Goal: Find specific page/section: Find specific page/section

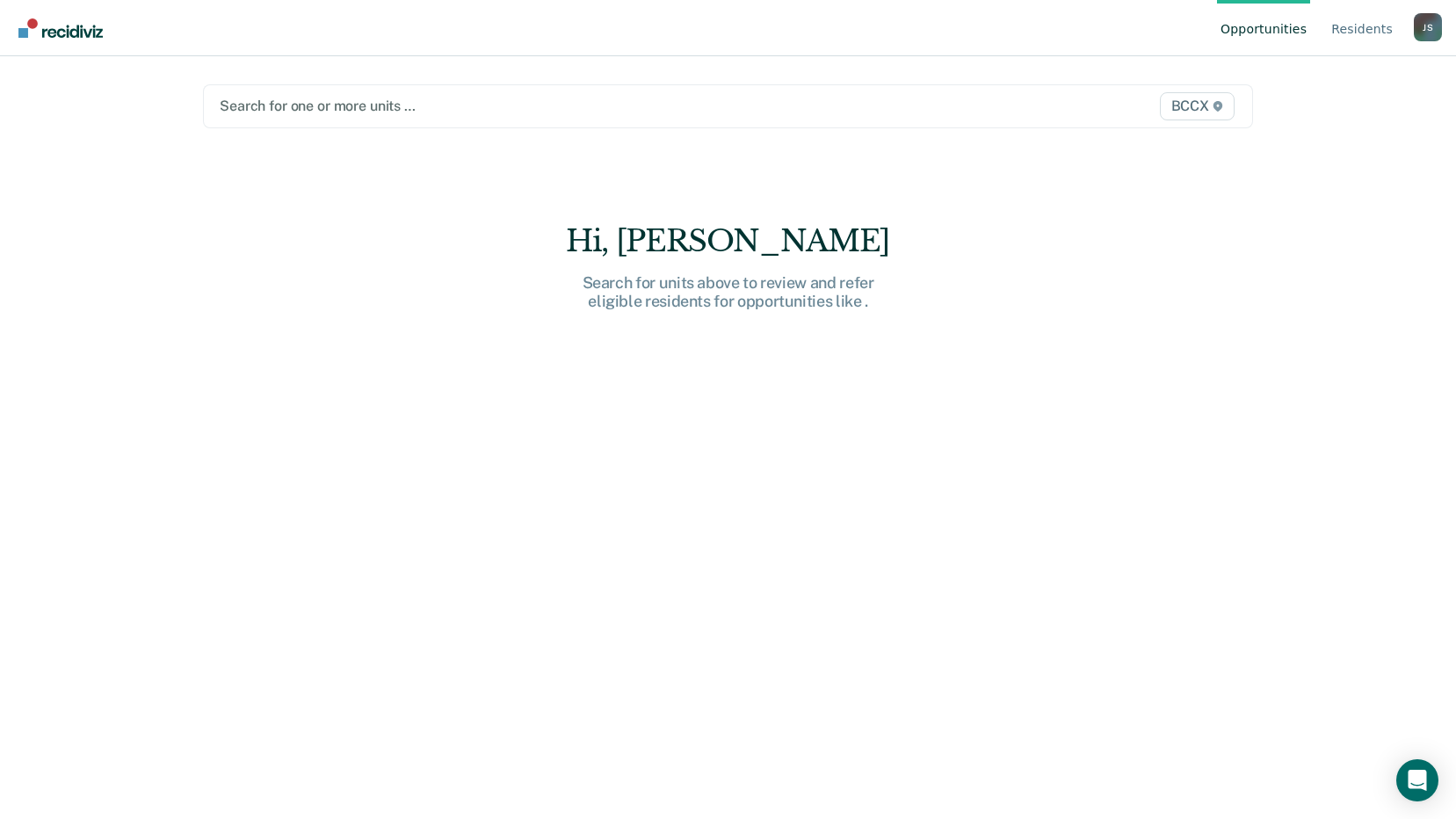
click at [481, 106] on div at bounding box center [574, 106] width 711 height 20
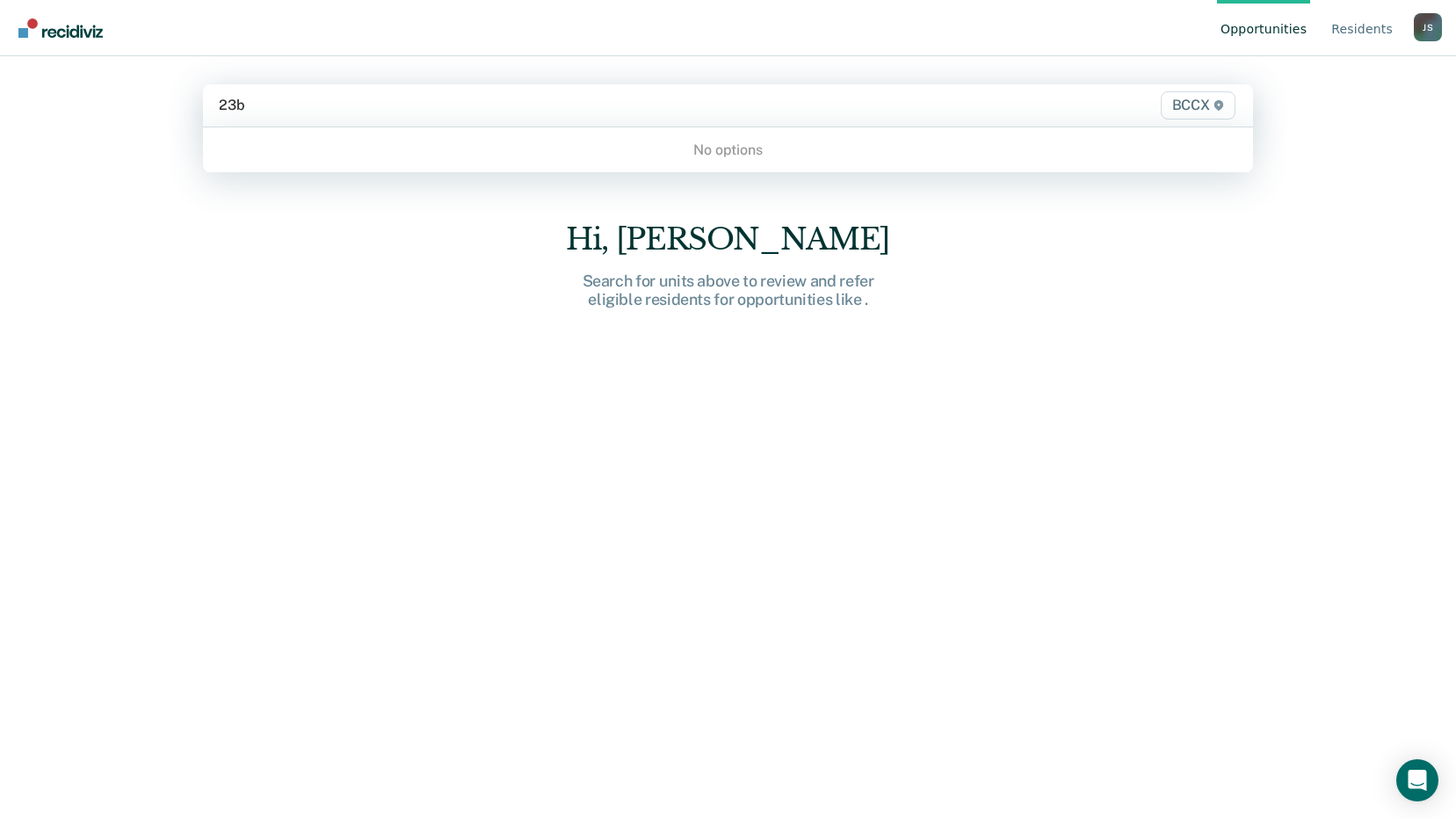
type input "23b"
click at [358, 112] on div at bounding box center [574, 105] width 712 height 20
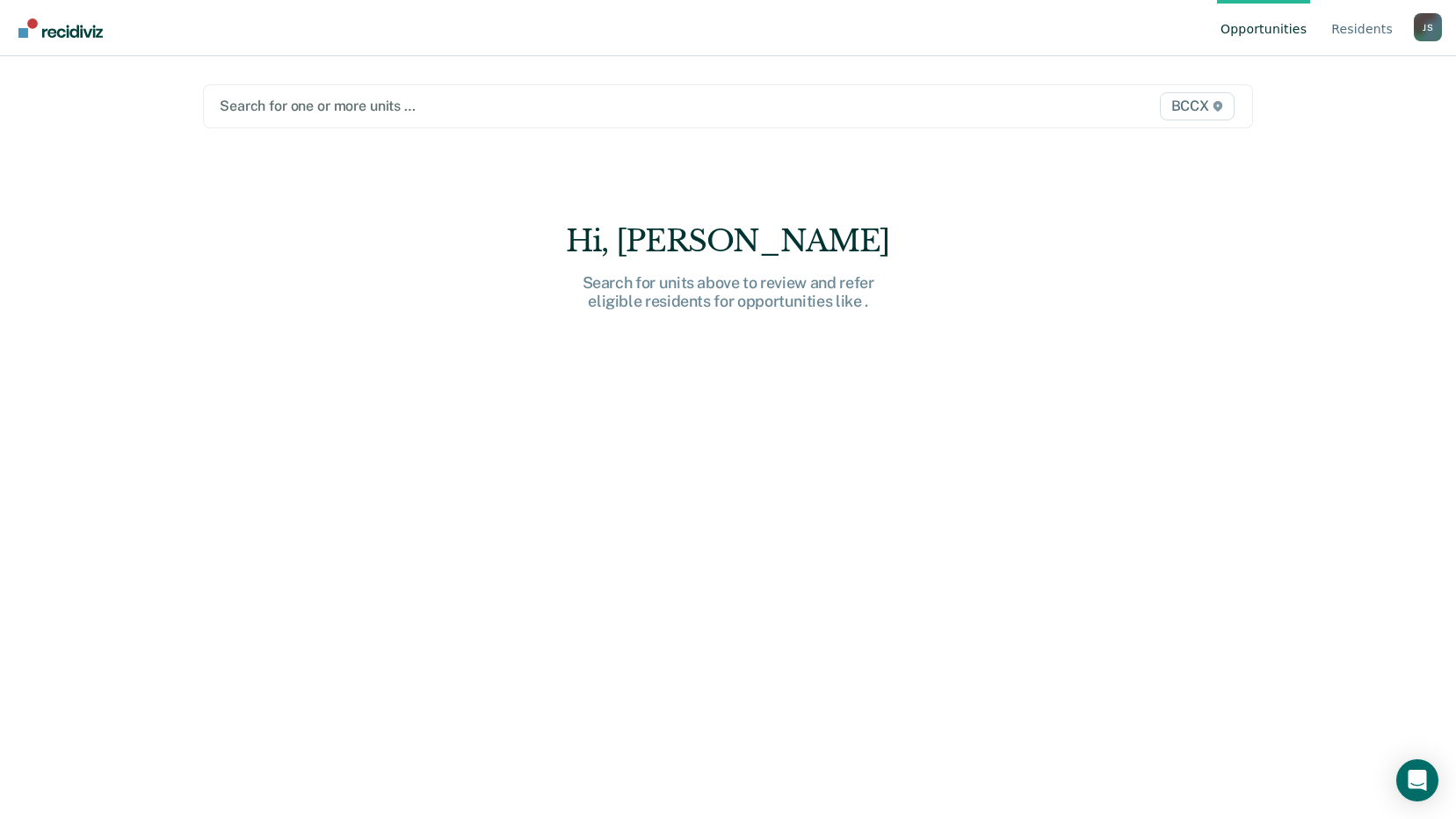
click at [358, 112] on div at bounding box center [574, 106] width 711 height 20
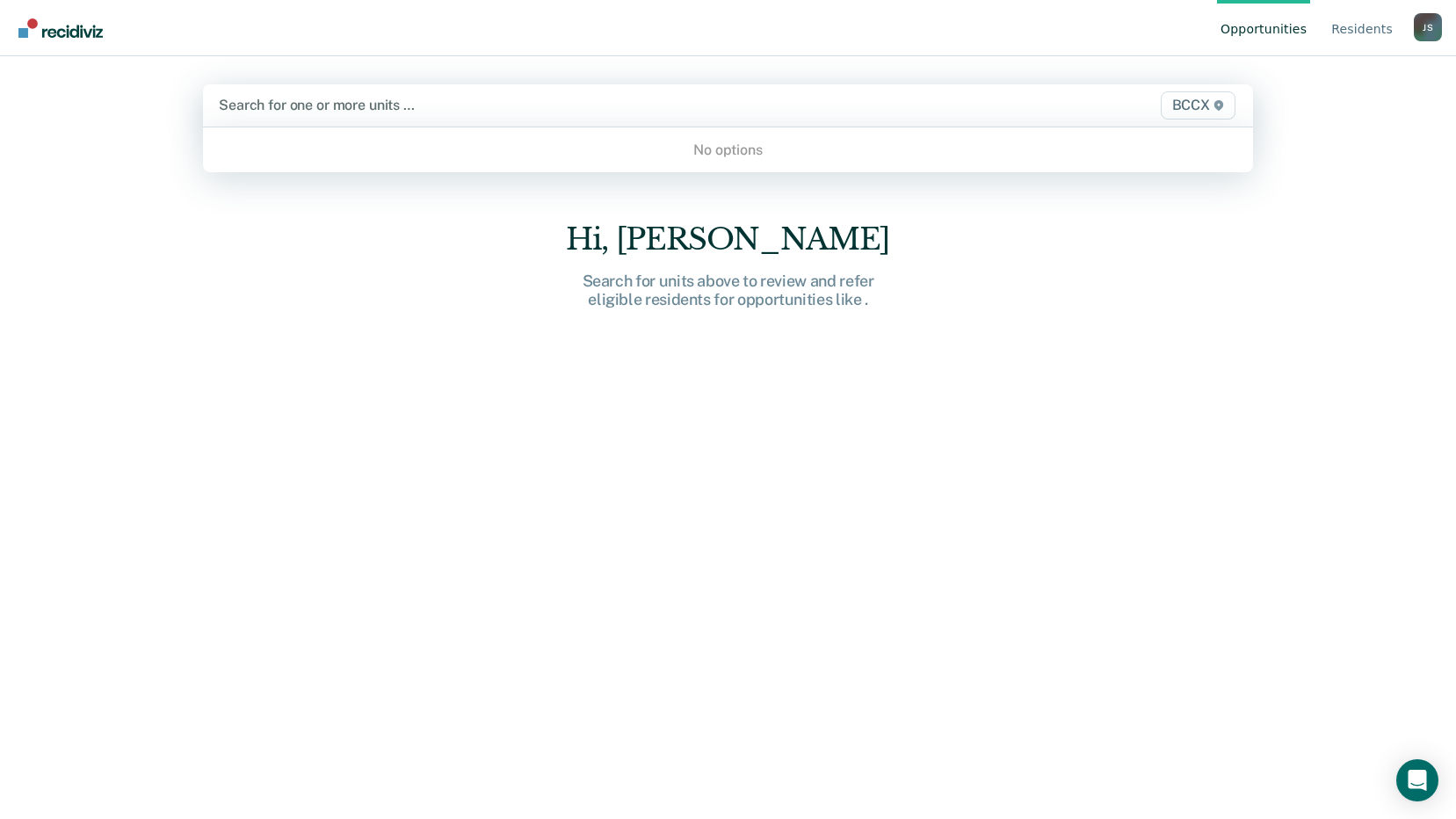
click at [613, 160] on div "No options" at bounding box center [728, 150] width 1050 height 31
